Goal: Transaction & Acquisition: Book appointment/travel/reservation

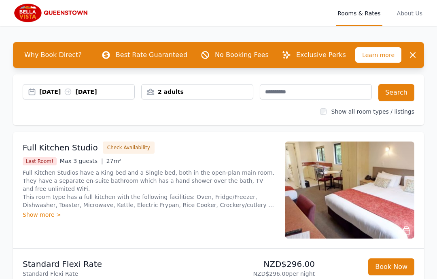
click at [48, 92] on div "[DATE] [DATE]" at bounding box center [86, 92] width 95 height 8
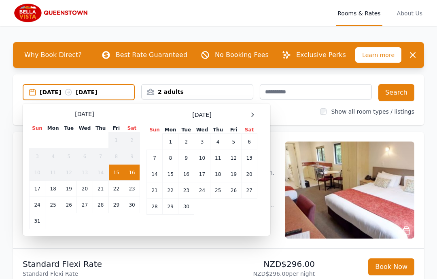
click at [256, 117] on div at bounding box center [252, 115] width 10 height 10
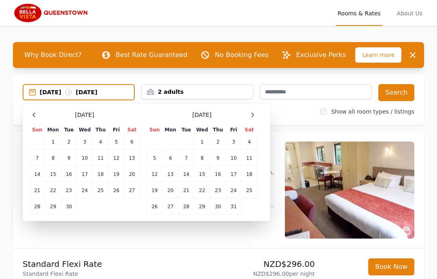
click at [255, 118] on icon at bounding box center [252, 115] width 6 height 6
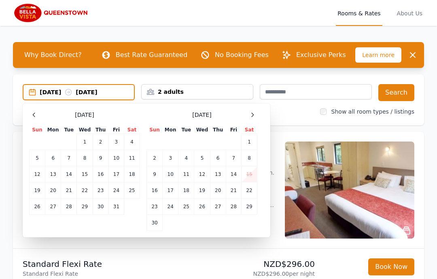
click at [255, 117] on icon at bounding box center [252, 115] width 6 height 6
click at [253, 118] on div at bounding box center [252, 115] width 10 height 10
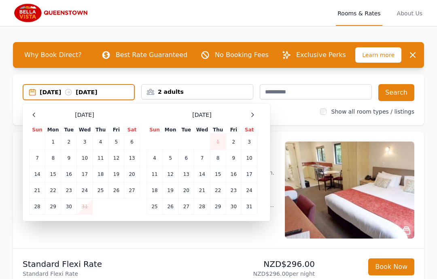
click at [237, 144] on td "2" at bounding box center [233, 142] width 15 height 16
click at [155, 162] on td "4" at bounding box center [155, 158] width 16 height 16
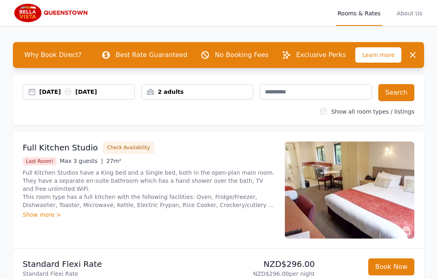
click at [393, 93] on button "Search" at bounding box center [396, 92] width 36 height 17
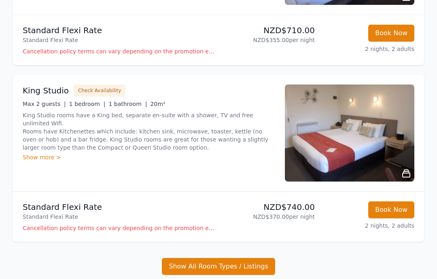
scroll to position [234, 0]
click at [346, 134] on img at bounding box center [349, 132] width 129 height 97
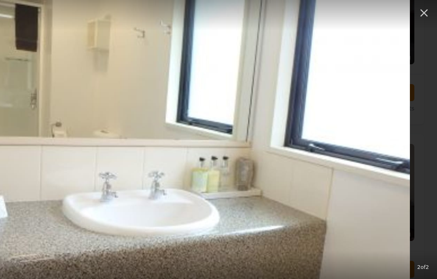
scroll to position [173, 0]
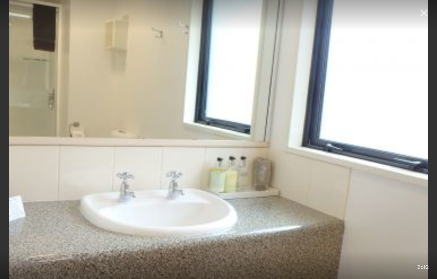
click at [424, 14] on icon "button" at bounding box center [424, 13] width 8 height 8
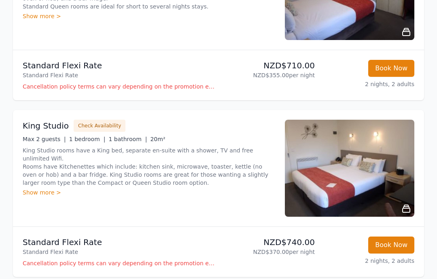
scroll to position [198, 0]
click at [97, 126] on button "Check Availability" at bounding box center [100, 126] width 52 height 12
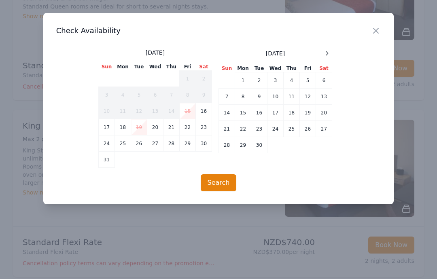
click at [329, 57] on span at bounding box center [327, 54] width 10 height 10
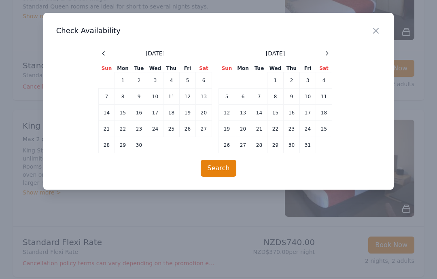
click at [328, 53] on icon at bounding box center [326, 53] width 6 height 6
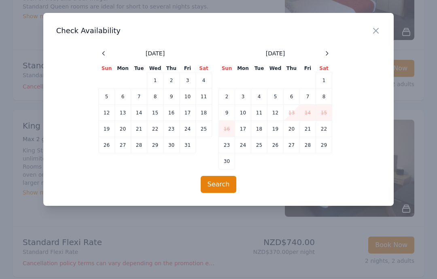
click at [329, 55] on icon at bounding box center [326, 53] width 6 height 6
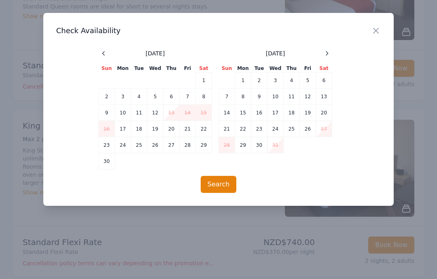
click at [327, 54] on icon at bounding box center [327, 53] width 2 height 4
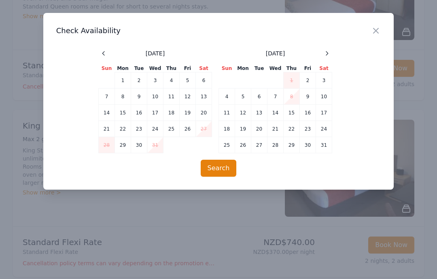
click at [309, 80] on td "2" at bounding box center [308, 80] width 16 height 16
click at [227, 99] on td "4" at bounding box center [227, 97] width 16 height 16
click at [213, 167] on button "Search" at bounding box center [218, 168] width 36 height 17
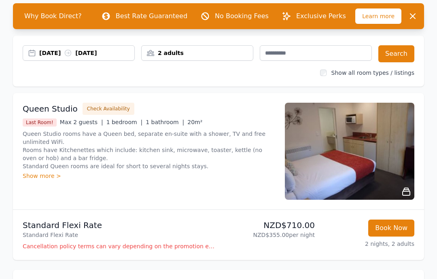
click at [143, 247] on p "Cancellation policy terms can vary depending on the promotion employed and the …" at bounding box center [119, 246] width 192 height 8
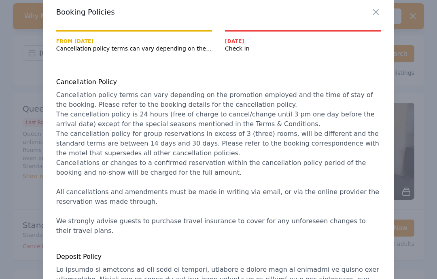
scroll to position [17, 0]
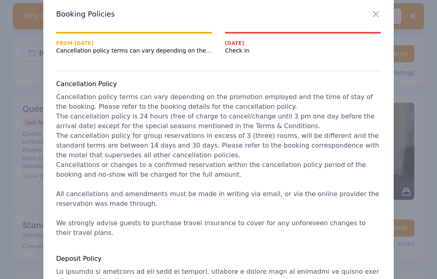
click at [375, 17] on icon "button" at bounding box center [376, 14] width 10 height 10
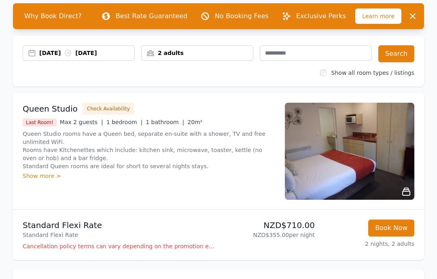
click at [100, 57] on div "[DATE] [DATE]" at bounding box center [86, 53] width 95 height 8
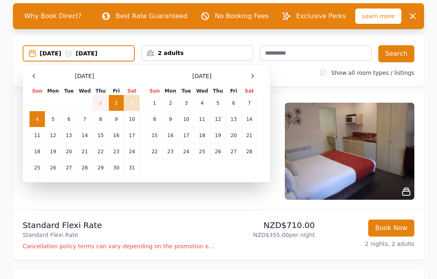
click at [54, 119] on td "5" at bounding box center [53, 119] width 16 height 16
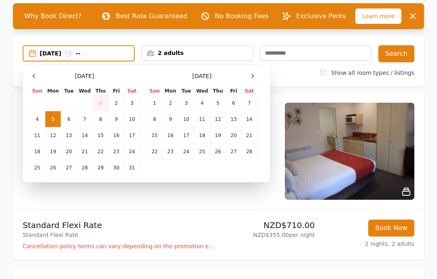
click at [43, 51] on div "[DATE] --" at bounding box center [87, 53] width 94 height 8
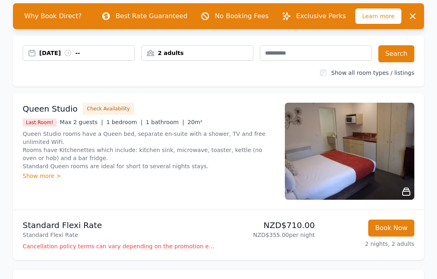
click at [49, 50] on div "[DATE] --" at bounding box center [86, 53] width 95 height 8
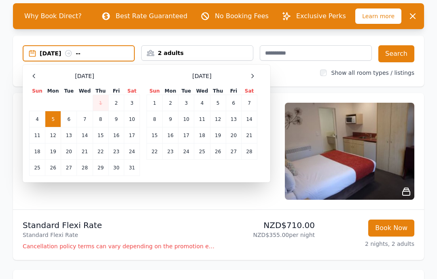
click at [118, 102] on td "2" at bounding box center [115, 103] width 15 height 16
click at [51, 117] on td "5" at bounding box center [53, 119] width 16 height 16
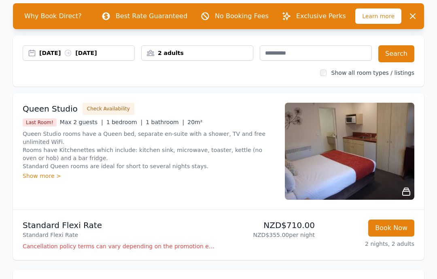
click at [377, 43] on div "[DATE] [DATE] 2 adults Search Show all room types / listings" at bounding box center [218, 61] width 411 height 51
click at [397, 57] on button "Search" at bounding box center [396, 53] width 36 height 17
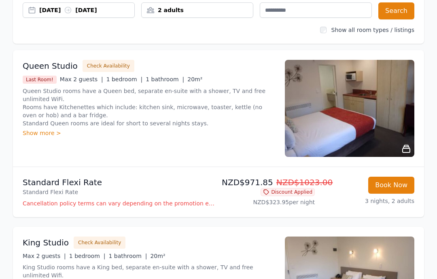
scroll to position [80, 0]
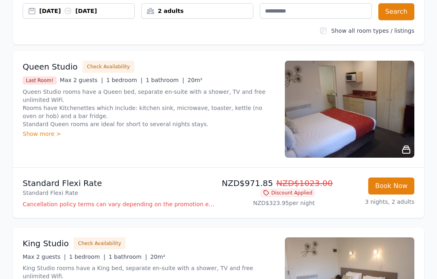
click at [37, 133] on div "Show more >" at bounding box center [149, 134] width 252 height 8
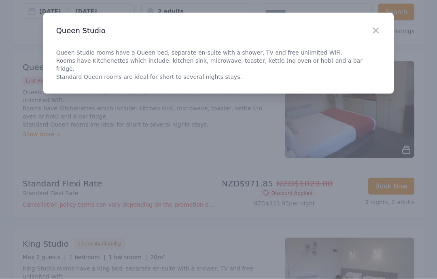
scroll to position [81, 0]
click at [378, 28] on icon "button" at bounding box center [375, 30] width 5 height 5
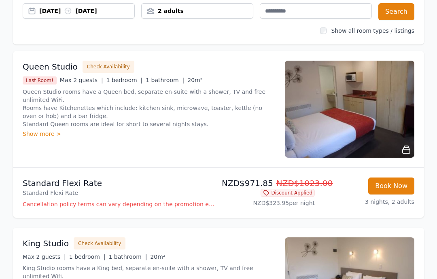
click at [357, 109] on img at bounding box center [349, 109] width 129 height 97
